Goal: Find specific page/section: Find specific page/section

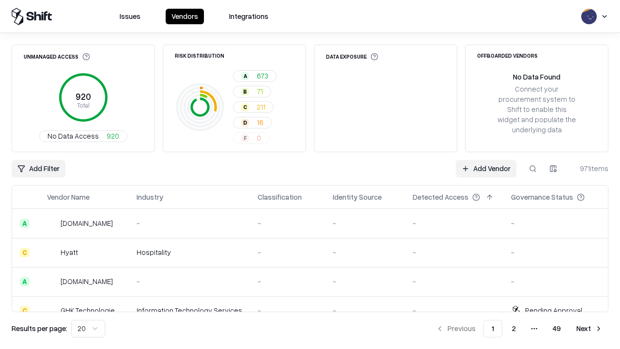
click at [310, 174] on div "Add Filter Add Vendor 971 items" at bounding box center [310, 168] width 596 height 17
click at [38, 168] on html "Issues Vendors Integrations Unmanaged Access 920 Total No Data Access 920 Risk …" at bounding box center [310, 174] width 620 height 349
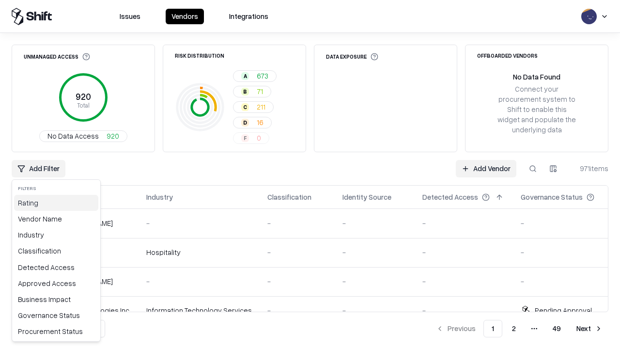
click at [56, 202] on div "Rating" at bounding box center [56, 203] width 84 height 16
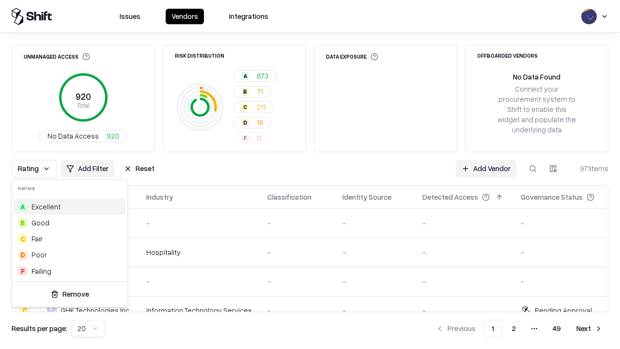
click at [310, 174] on html "Issues Vendors Integrations Unmanaged Access 920 Total No Data Access 920 Risk …" at bounding box center [310, 174] width 620 height 349
click at [310, 174] on div "Rating Add Filter Reset Add Vendor 971 items" at bounding box center [310, 168] width 596 height 17
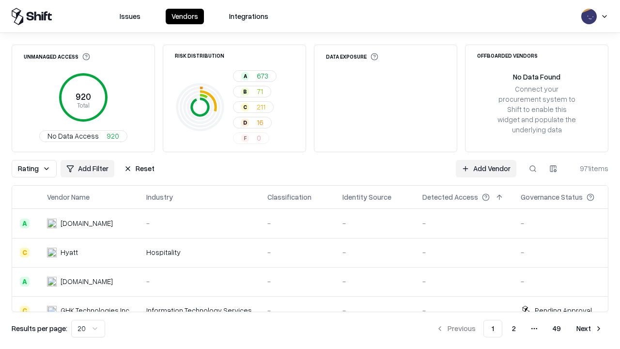
click at [139, 168] on button "Reset" at bounding box center [139, 168] width 42 height 17
click at [310, 174] on div "Rating Add Filter Reset Add Vendor 971 items" at bounding box center [310, 168] width 596 height 17
click at [38, 168] on html "Issues Vendors Integrations Unmanaged Access 920 Total No Data Access 920 Risk …" at bounding box center [310, 174] width 620 height 349
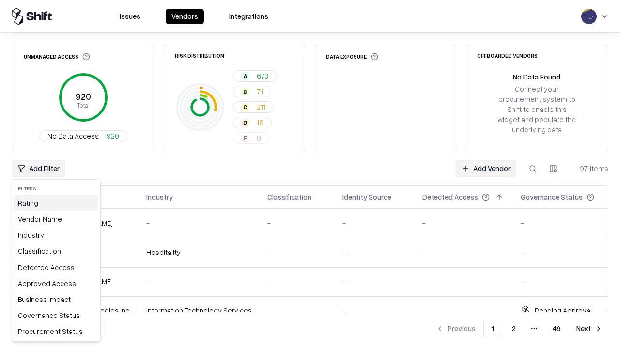
click at [56, 202] on div "Rating" at bounding box center [56, 203] width 84 height 16
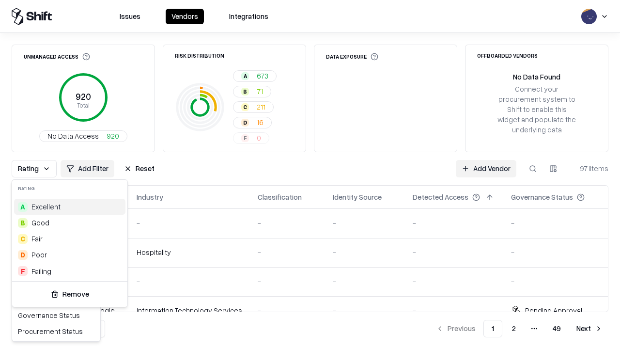
click at [70, 238] on div "C Fair" at bounding box center [69, 238] width 111 height 16
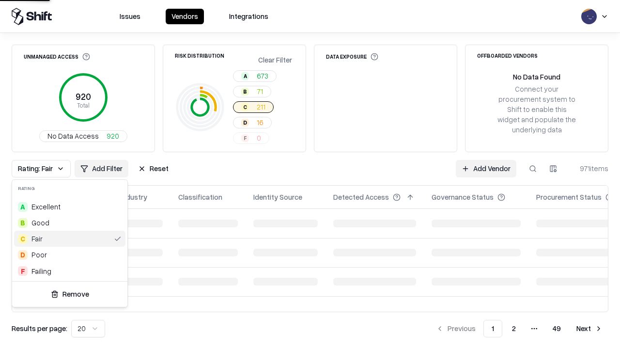
click at [310, 174] on html "Issues Vendors Integrations Unmanaged Access 920 Total No Data Access 920 Risk …" at bounding box center [310, 174] width 620 height 349
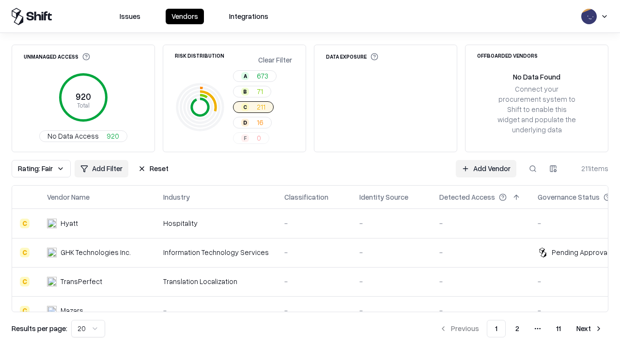
click at [310, 174] on div "Rating: Fair Add Filter Reset Add Vendor 211 items" at bounding box center [310, 168] width 596 height 17
click at [153, 168] on button "Reset" at bounding box center [153, 168] width 42 height 17
click at [310, 174] on div "Add Filter Add Vendor 211 items" at bounding box center [310, 168] width 596 height 17
click at [38, 168] on html "Issues Vendors Integrations Unmanaged Access 920 Total No Data Access 920 Risk …" at bounding box center [310, 174] width 620 height 349
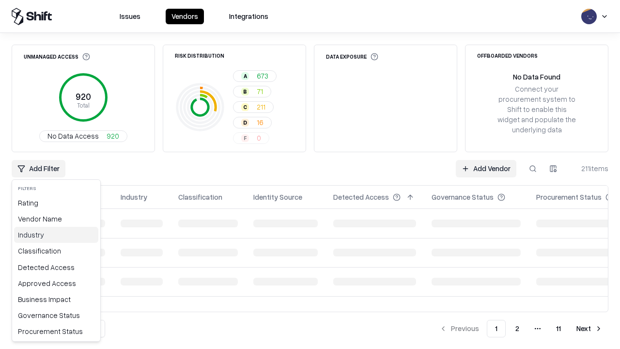
click at [56, 234] on div "Industry" at bounding box center [56, 235] width 84 height 16
